Goal: Check status

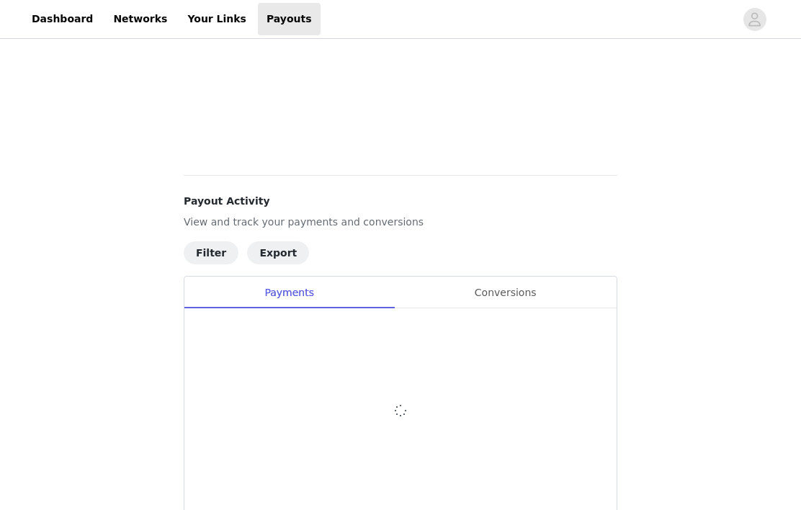
scroll to position [215, 0]
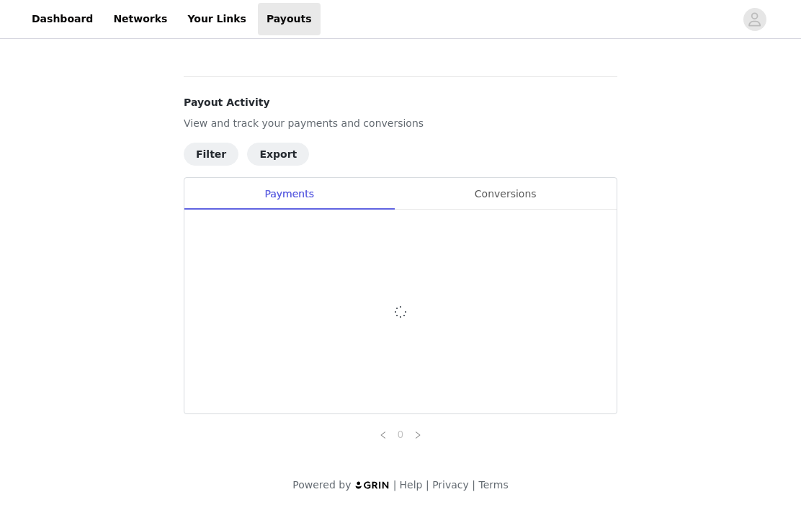
click at [525, 178] on div "Conversions" at bounding box center [505, 194] width 223 height 32
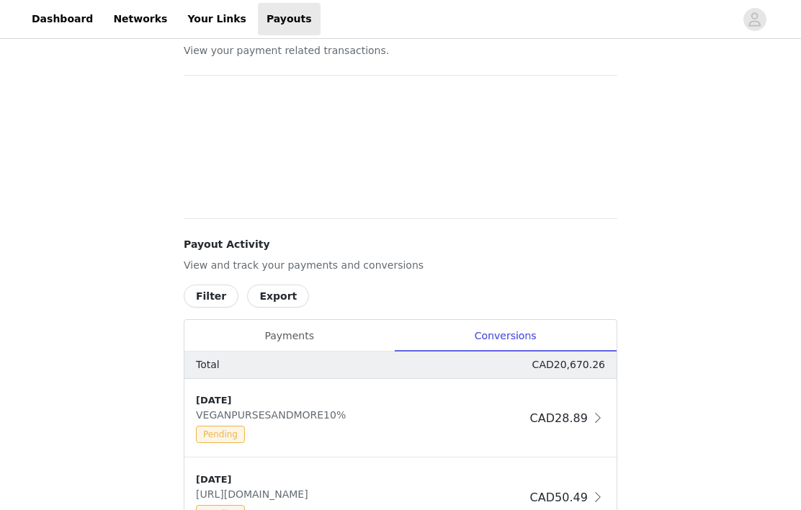
scroll to position [0, 0]
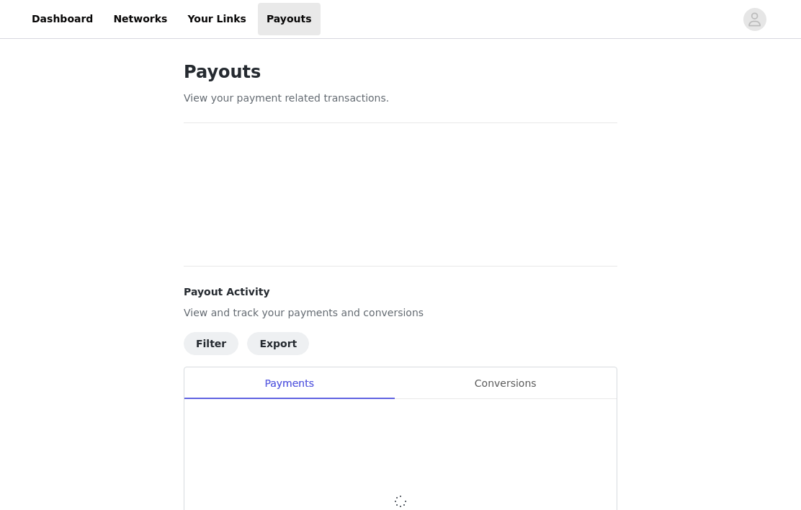
click at [528, 388] on div "Conversions" at bounding box center [505, 384] width 223 height 32
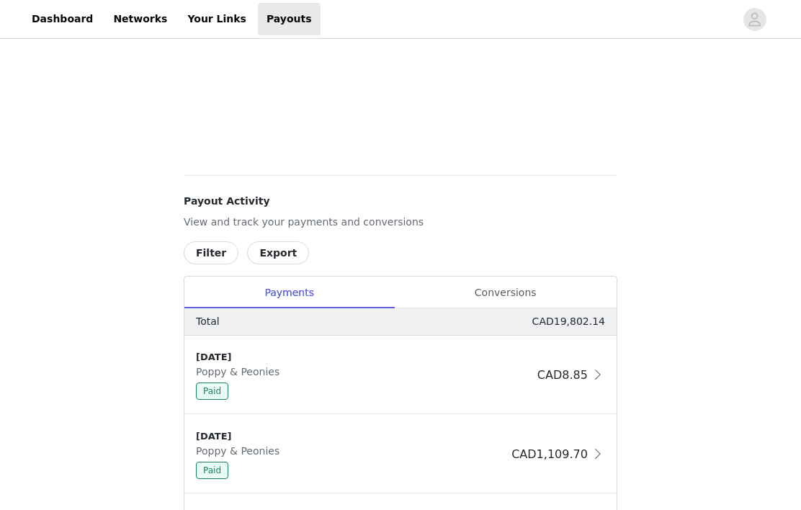
click at [516, 286] on div "Conversions" at bounding box center [505, 293] width 223 height 32
